Goal: Task Accomplishment & Management: Use online tool/utility

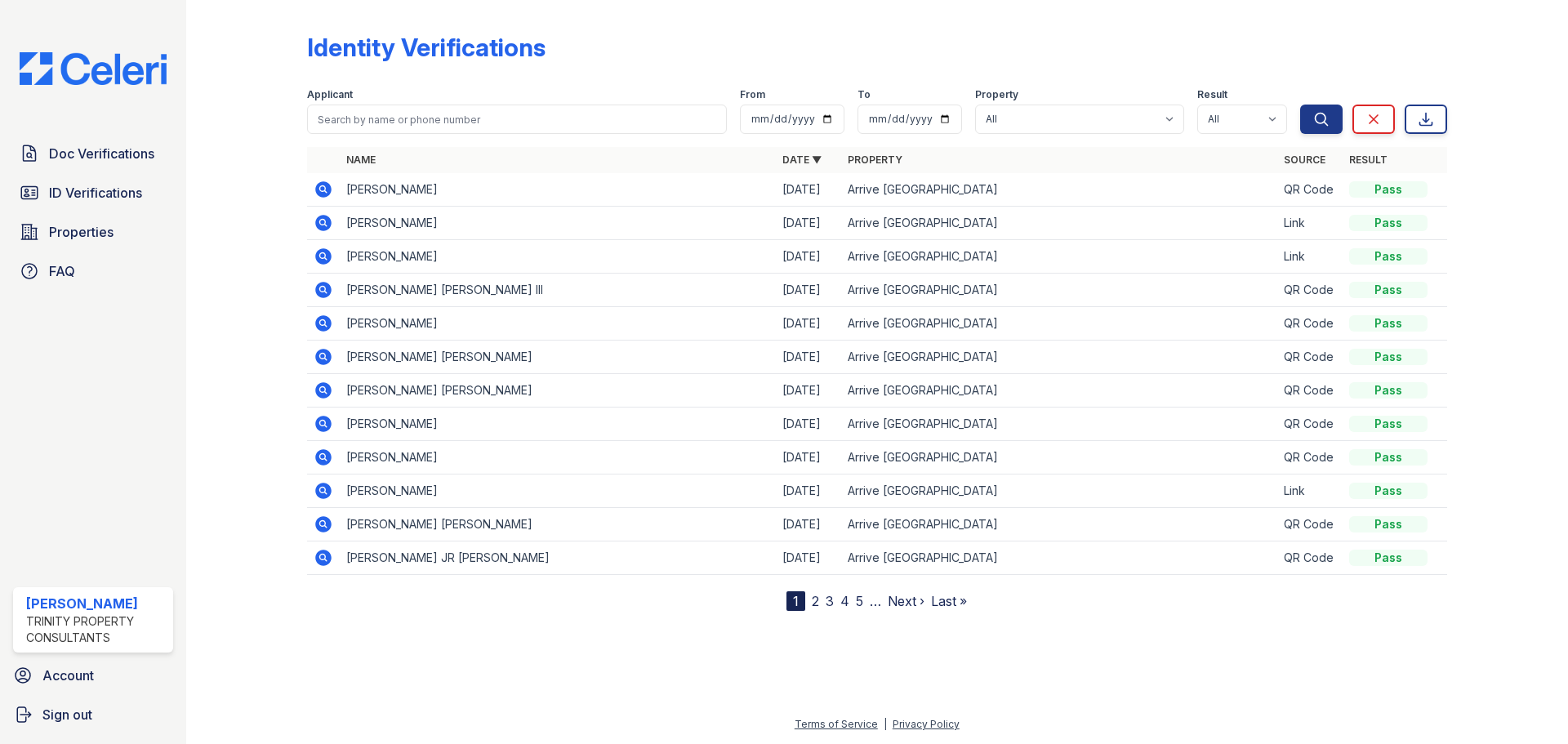
click at [95, 153] on span "Doc Verifications" at bounding box center [101, 153] width 105 height 19
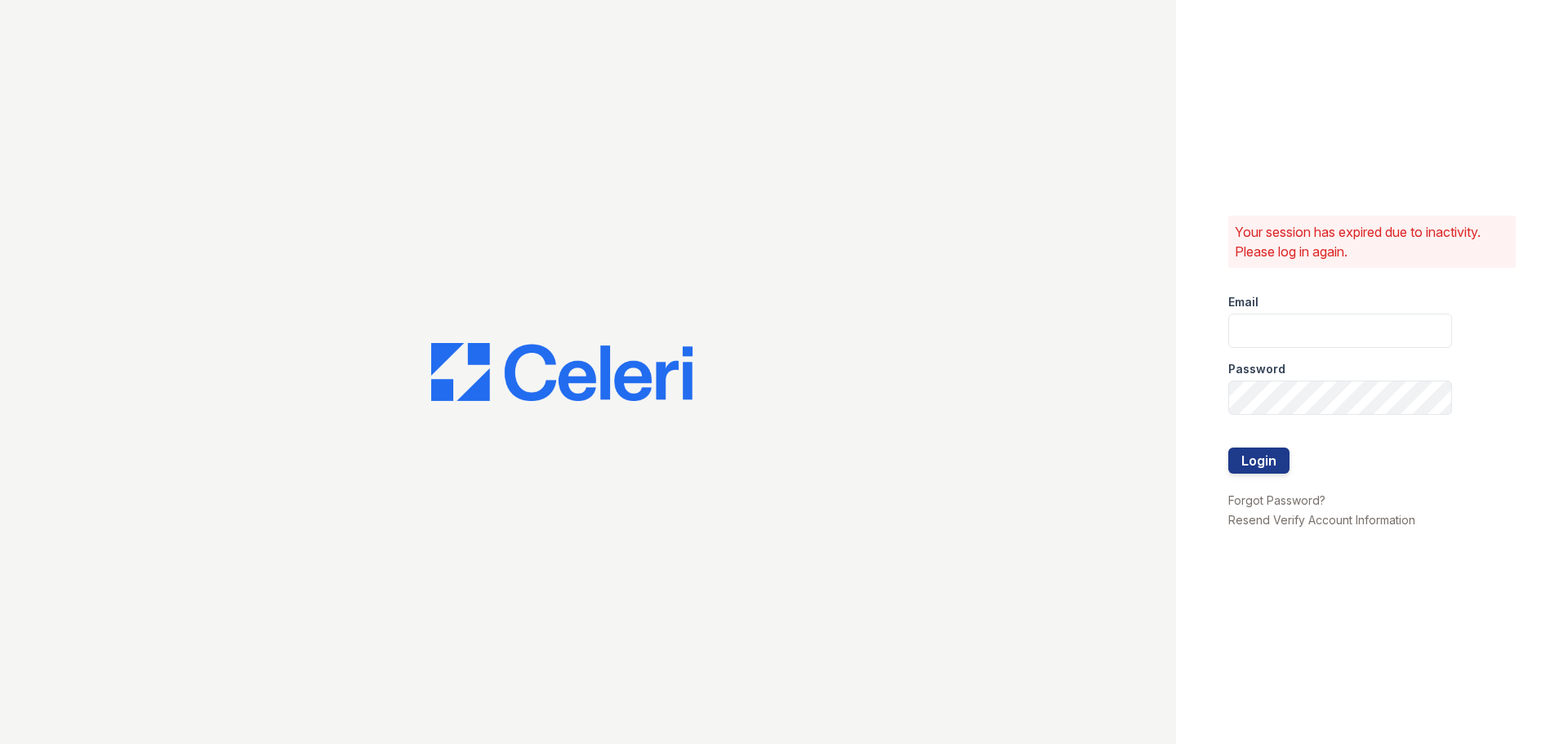
type input "[EMAIL_ADDRESS][DOMAIN_NAME]"
click at [1250, 465] on button "Login" at bounding box center [1259, 461] width 62 height 26
